Goal: Task Accomplishment & Management: Manage account settings

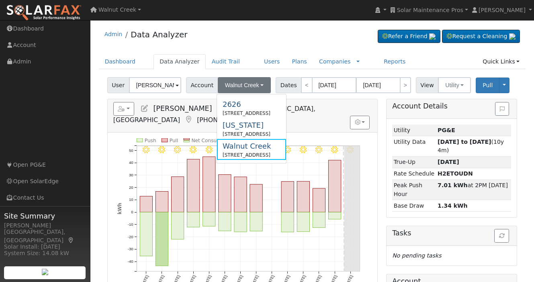
click at [143, 110] on icon at bounding box center [144, 108] width 9 height 7
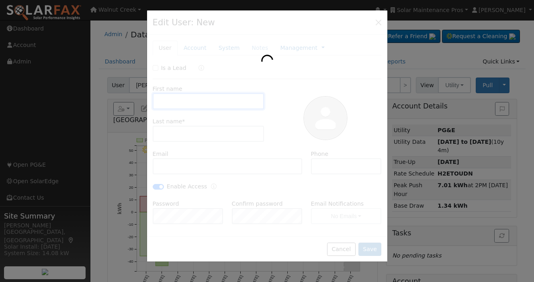
type input "[PERSON_NAME]"
type input "[PERSON_NAME][EMAIL_ADDRESS][DOMAIN_NAME]"
type input "[PHONE_NUMBER]"
checkbox input "true"
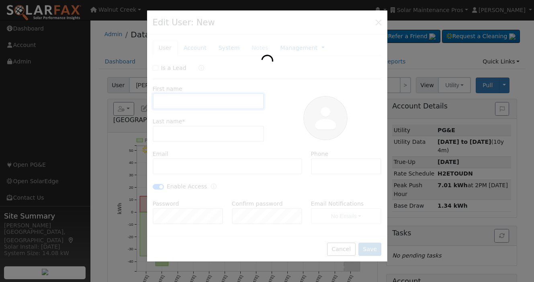
checkbox input "true"
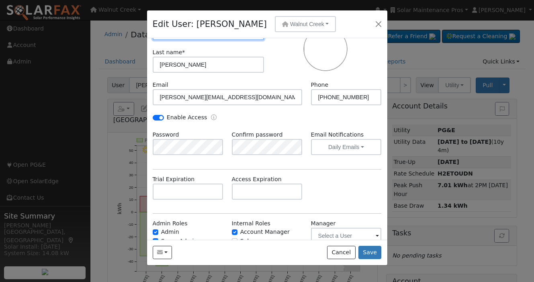
scroll to position [119, 0]
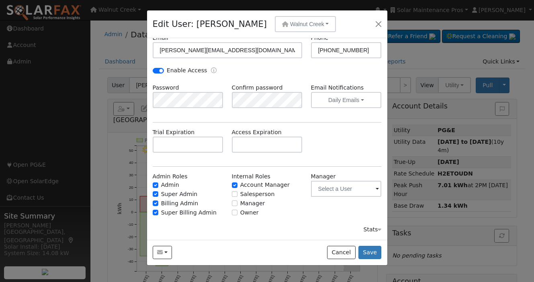
click at [368, 228] on div "Stats" at bounding box center [372, 229] width 18 height 8
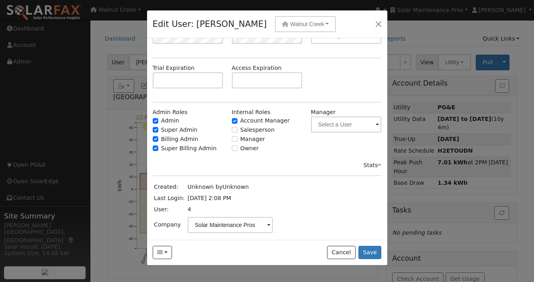
scroll to position [33, 0]
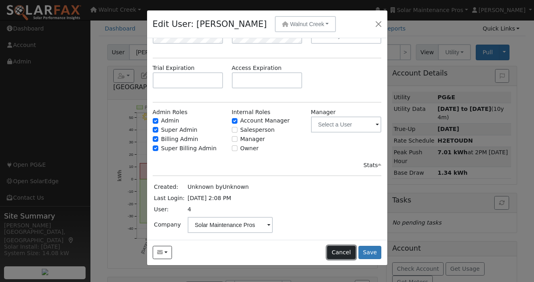
click at [343, 252] on button "Cancel" at bounding box center [341, 253] width 29 height 14
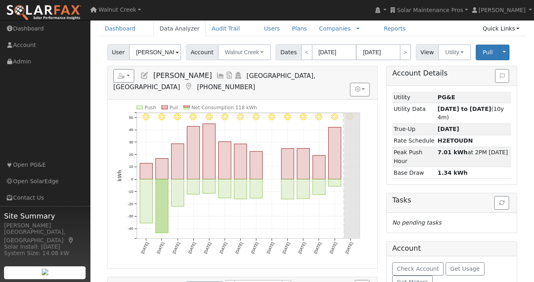
click at [145, 76] on icon at bounding box center [144, 75] width 9 height 7
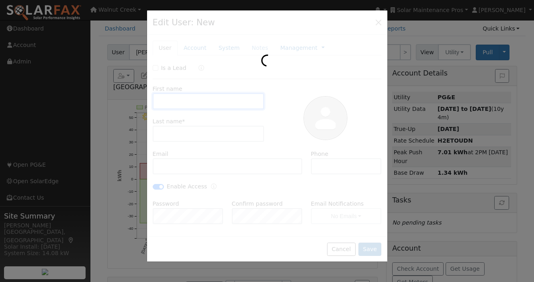
type input "[PERSON_NAME]"
type input "[PERSON_NAME][EMAIL_ADDRESS][DOMAIN_NAME]"
type input "[PHONE_NUMBER]"
checkbox input "true"
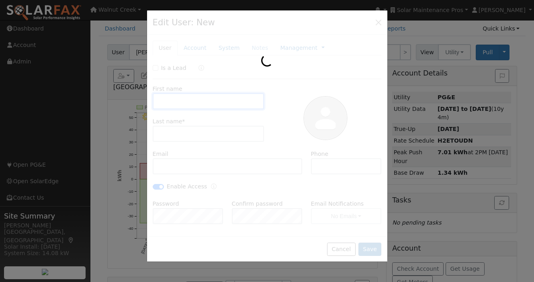
checkbox input "true"
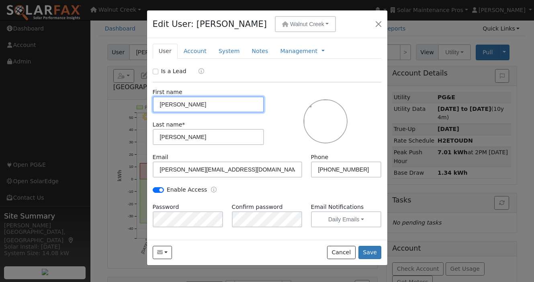
scroll to position [119, 0]
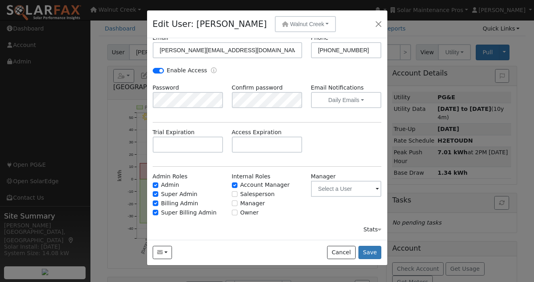
click at [372, 230] on div "Stats" at bounding box center [372, 229] width 18 height 8
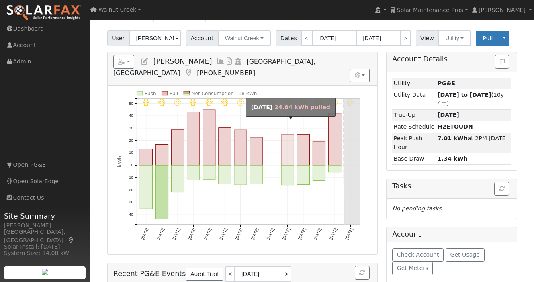
scroll to position [0, 0]
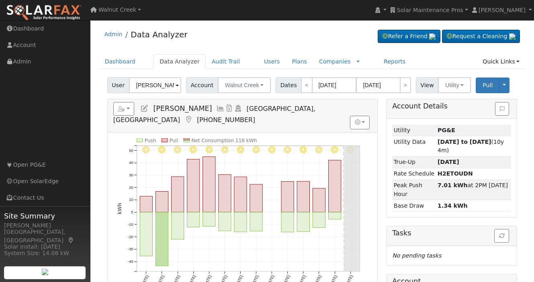
click at [143, 110] on icon at bounding box center [144, 108] width 9 height 7
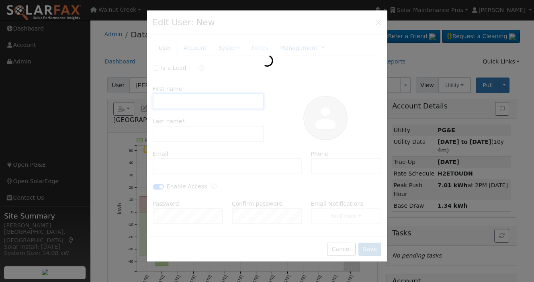
type input "[PERSON_NAME]"
type input "[PERSON_NAME][EMAIL_ADDRESS][DOMAIN_NAME]"
type input "[PHONE_NUMBER]"
checkbox input "true"
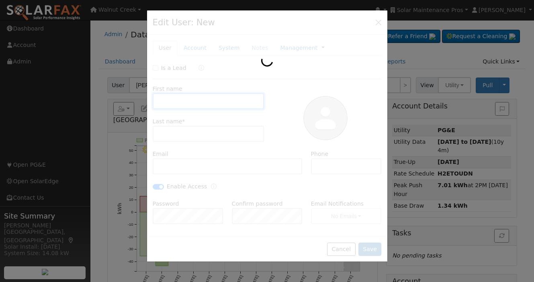
checkbox input "true"
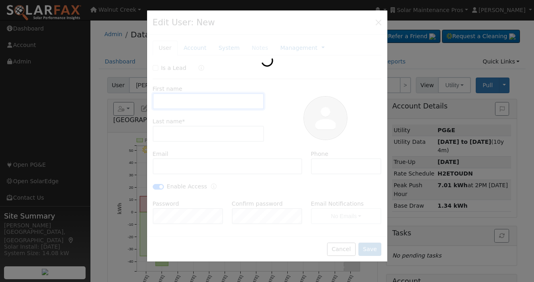
type input "Walnut Creek"
type input "2616 Venado Camino"
type input "Walnut Creek"
type input "CA"
type input "94598"
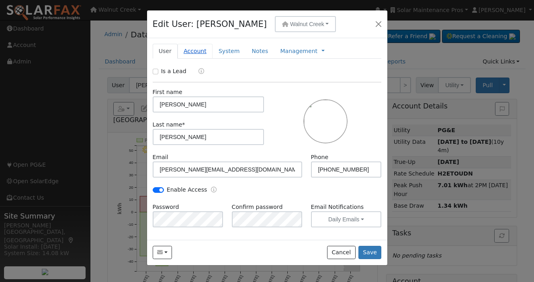
click at [201, 52] on link "Account" at bounding box center [194, 51] width 35 height 15
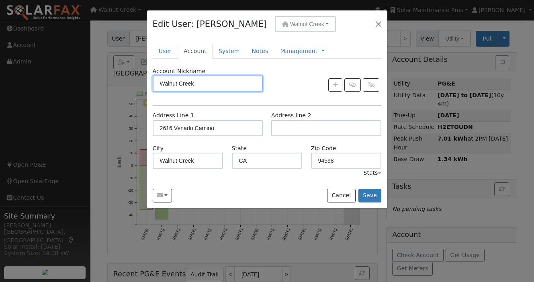
scroll to position [178, 0]
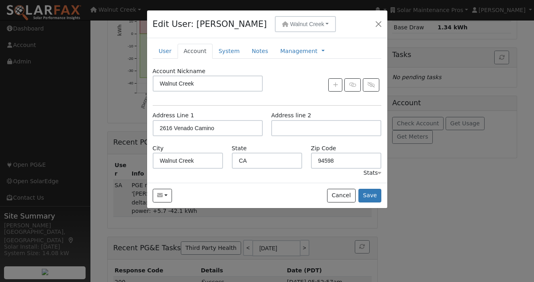
click at [372, 174] on div "Stats" at bounding box center [372, 173] width 18 height 8
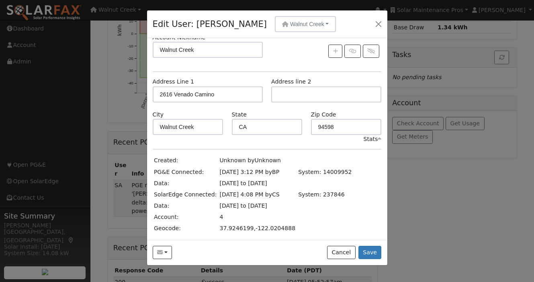
scroll to position [34, 0]
click at [342, 254] on button "Cancel" at bounding box center [341, 253] width 29 height 14
